Goal: Information Seeking & Learning: Learn about a topic

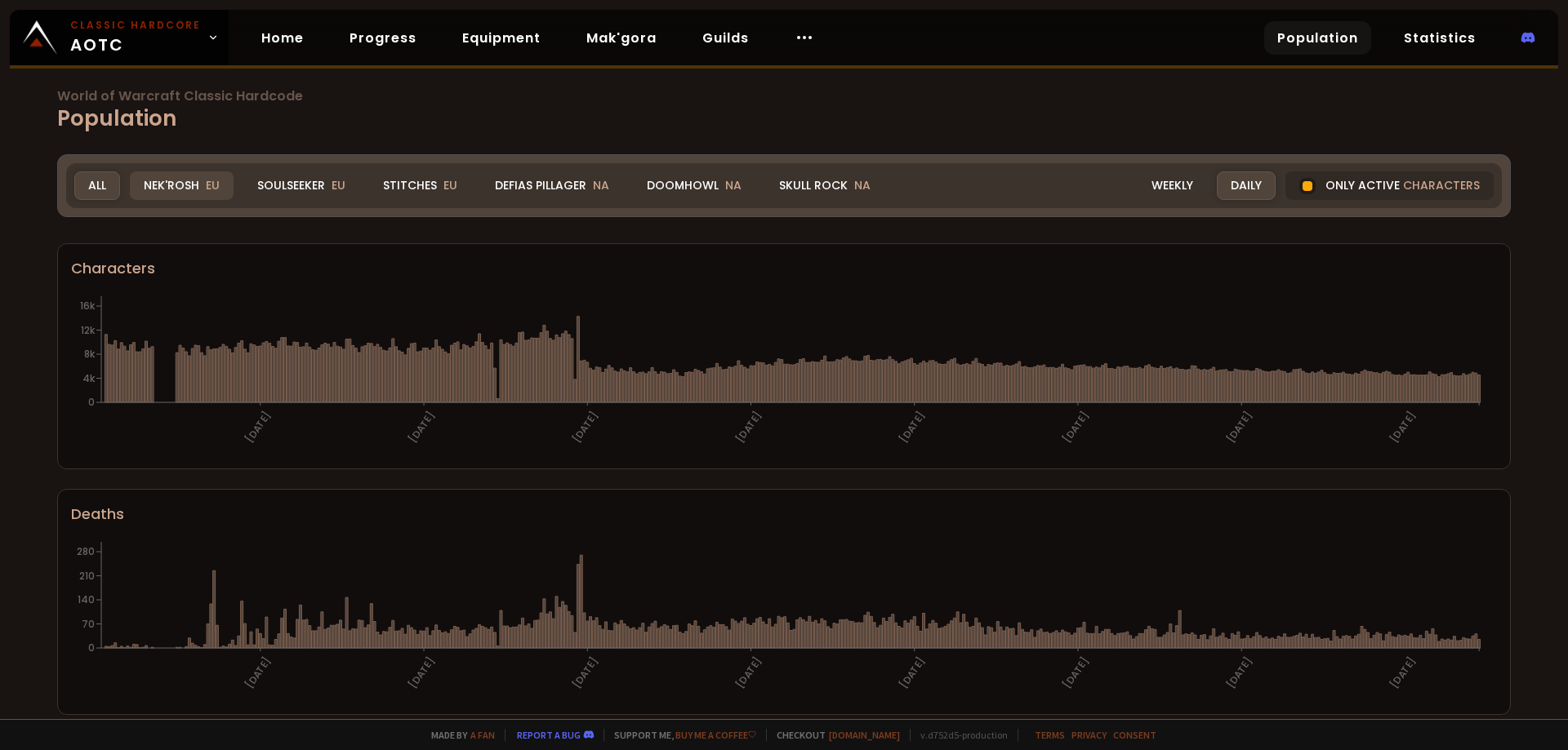
click at [168, 178] on div "Nek'Rosh EU" at bounding box center [181, 185] width 104 height 29
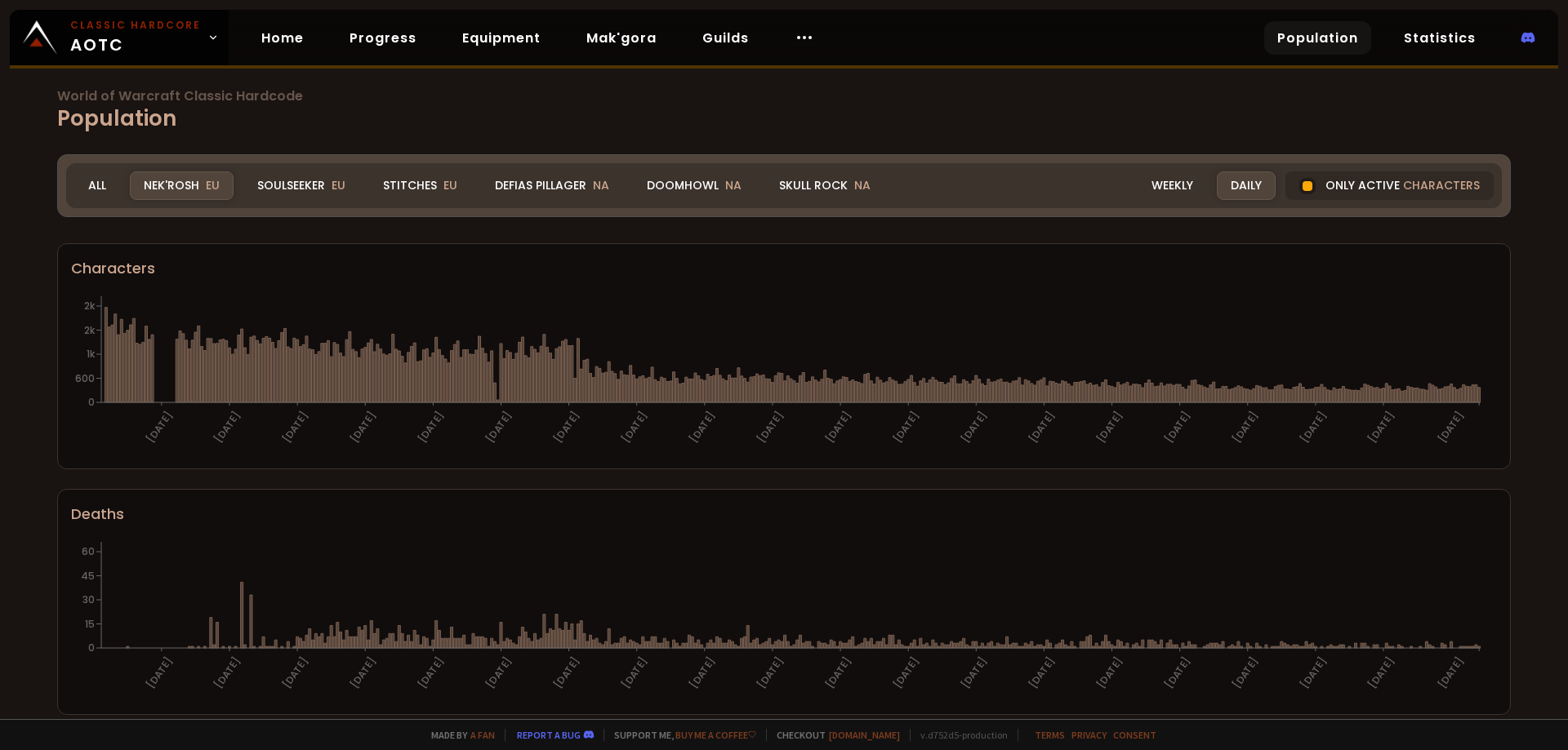
scroll to position [102, 0]
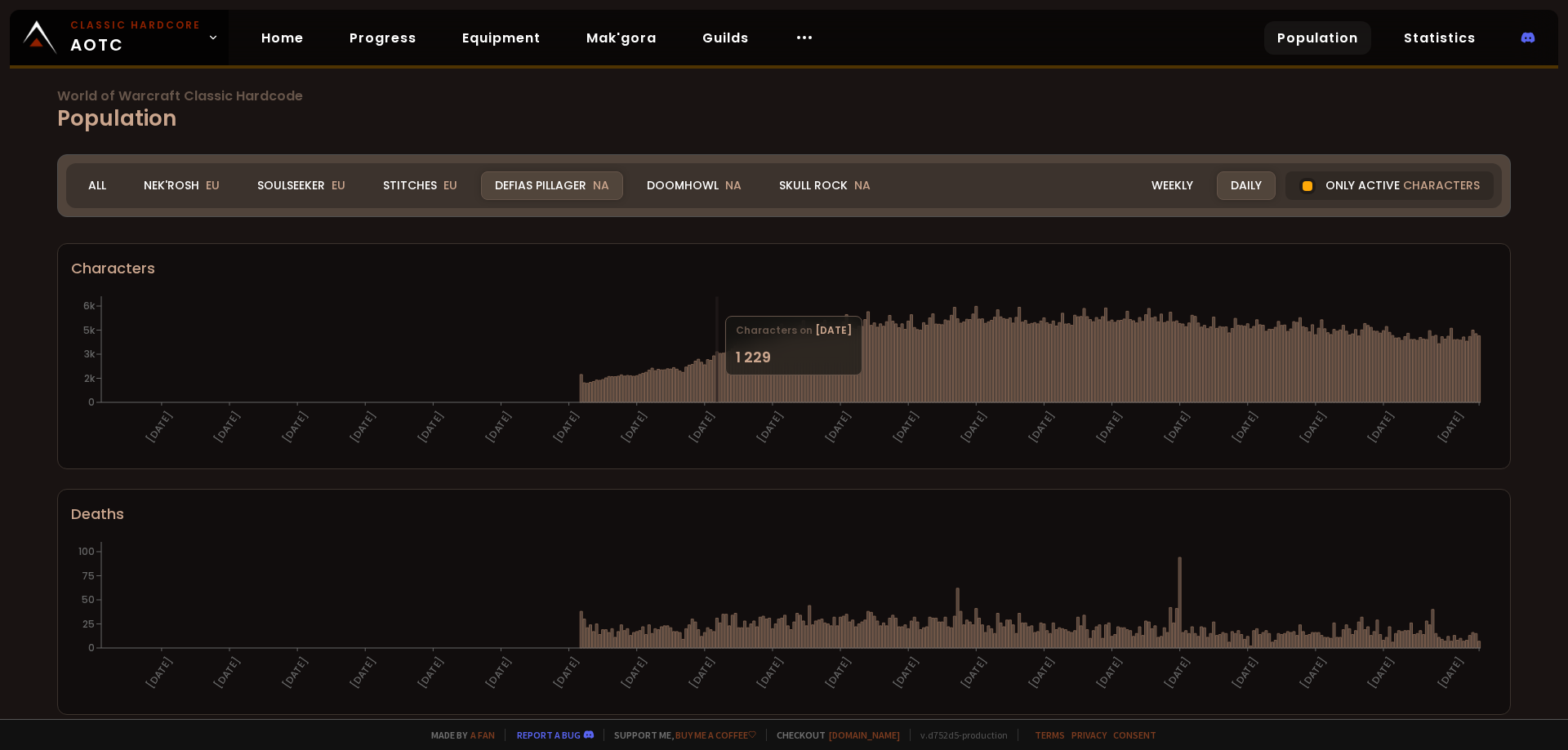
click at [303, 183] on div "Soulseeker EU" at bounding box center [301, 185] width 116 height 29
